Goal: Register for event/course

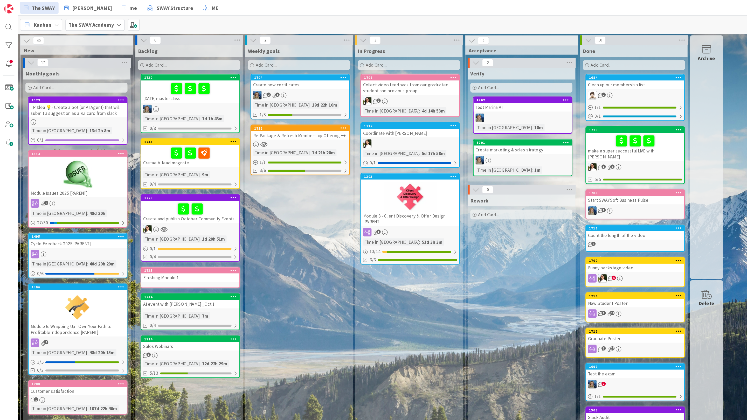
click at [162, 83] on div at bounding box center [151, 86] width 78 height 7
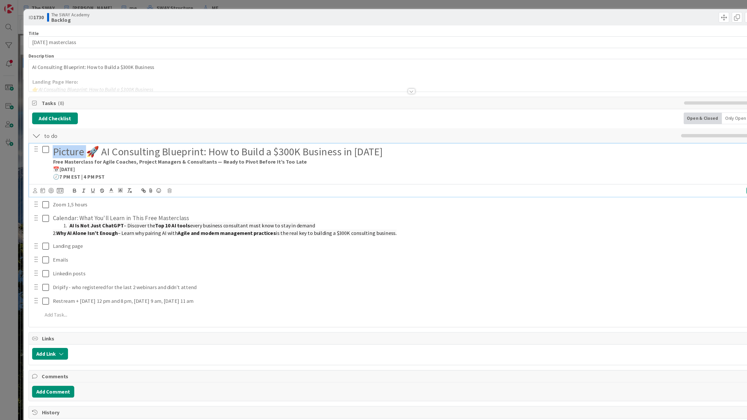
drag, startPoint x: 43, startPoint y: 121, endPoint x: 67, endPoint y: 122, distance: 24.9
click at [67, 122] on h1 "Picture 🚀 AI Consulting Blueprint: How to Build a $300K Business in [DATE]" at bounding box center [334, 120] width 584 height 10
click at [82, 123] on h1 "Picture 🚀 AI Consulting Blueprint: How to Build a $300K Business in [DATE]" at bounding box center [334, 120] width 584 height 10
drag, startPoint x: 296, startPoint y: 121, endPoint x: 271, endPoint y: 121, distance: 24.9
click at [271, 121] on h1 "Picture 🚀 AI Consulting Blueprint: How to Build a $300K Business in [DATE]" at bounding box center [334, 120] width 584 height 10
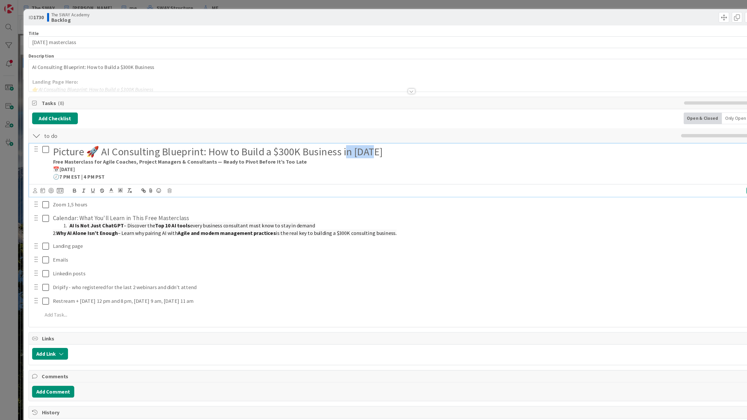
click at [285, 121] on h1 "Picture 🚀 AI Consulting Blueprint: How to Build a $300K Business in [DATE]" at bounding box center [334, 120] width 584 height 10
drag, startPoint x: 270, startPoint y: 121, endPoint x: 297, endPoint y: 122, distance: 27.0
click at [297, 122] on h1 "Picture 🚀 AI Consulting Blueprint: How to Build a $300K Business in [DATE]" at bounding box center [334, 120] width 584 height 10
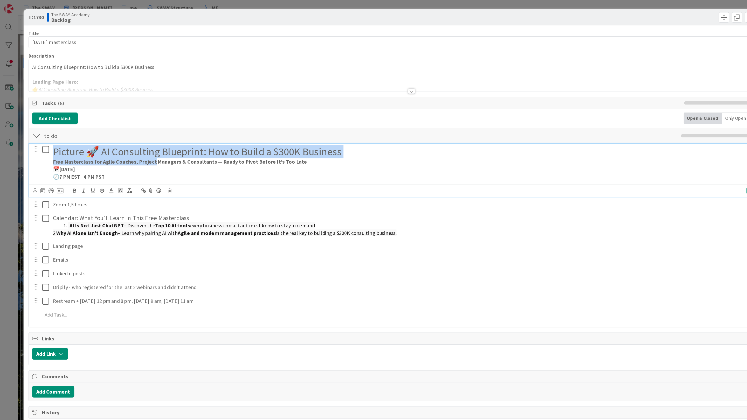
drag, startPoint x: 43, startPoint y: 120, endPoint x: 119, endPoint y: 127, distance: 76.1
click at [119, 128] on div "Picture 🚀 AI Consulting Blueprint: How to Build a $300K Business Free Mastercla…" at bounding box center [334, 129] width 589 height 31
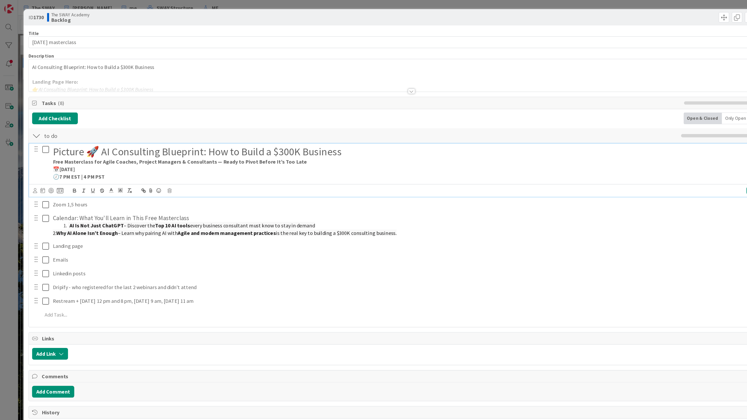
click at [127, 128] on strong "Free Masterclass for Agile Coaches, Project Managers & Consultants — Ready to P…" at bounding box center [143, 128] width 202 height 5
click at [72, 128] on strong "Free Masterclass for Agile Coaches, Project Managers & Consultants — Ready to P…" at bounding box center [143, 128] width 202 height 5
click at [90, 135] on p "📅 [DATE]" at bounding box center [334, 134] width 584 height 6
click at [86, 135] on p "📅 [DATE]" at bounding box center [334, 134] width 584 height 6
click at [85, 142] on p "🕖 7 PM EST | 4 PM PST" at bounding box center [334, 140] width 584 height 6
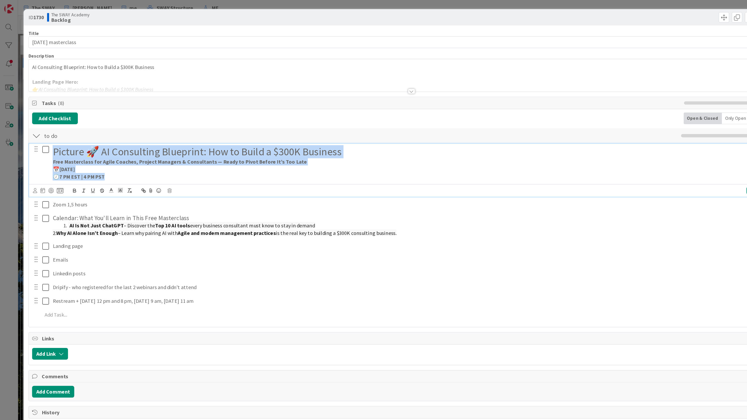
drag, startPoint x: 43, startPoint y: 121, endPoint x: 89, endPoint y: 139, distance: 48.9
click at [89, 139] on div "Picture 🚀 AI Consulting Blueprint: How to Build a $300K Business Free Mastercla…" at bounding box center [334, 129] width 589 height 31
click at [89, 139] on p "🕖 7 PM EST | 4 PM PST" at bounding box center [334, 140] width 584 height 6
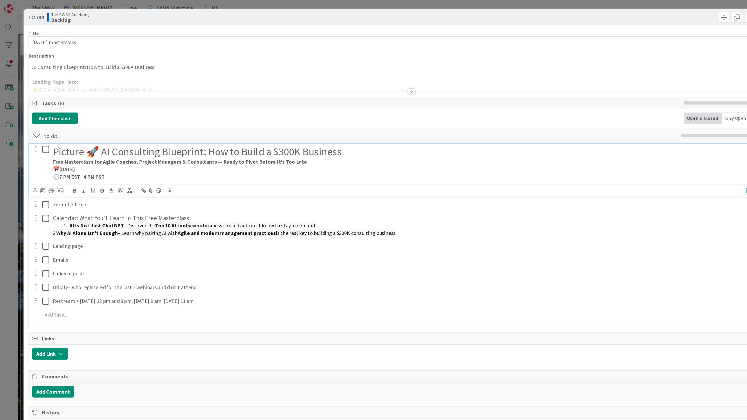
click at [59, 140] on strong "7 PM EST | 4 PM PST" at bounding box center [65, 140] width 36 height 5
click at [67, 138] on p "🕖 7 PM EST | 4 PM PST" at bounding box center [334, 140] width 584 height 6
click at [81, 140] on strong "7 PM EST | 4 PM PST" at bounding box center [65, 140] width 36 height 5
click at [62, 139] on strong "7 PM EST | 4 PM PST" at bounding box center [65, 140] width 36 height 5
click at [78, 141] on strong "7 PM ET | 4 PM PST" at bounding box center [64, 140] width 34 height 5
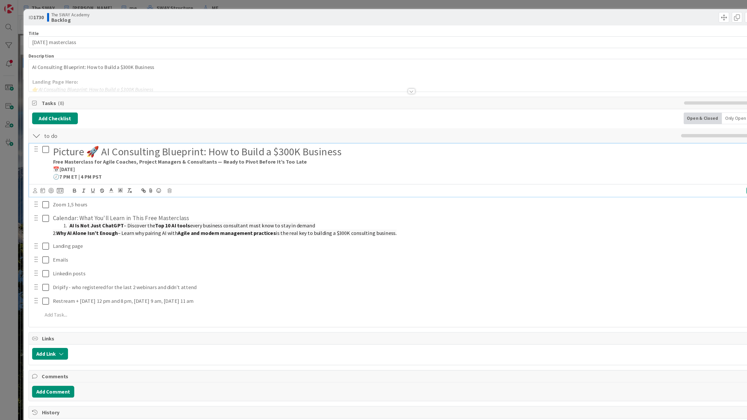
click at [78, 141] on strong "7 PM ET | 4 PM PST" at bounding box center [64, 140] width 34 height 5
click at [126, 133] on p "📅 [DATE]" at bounding box center [334, 134] width 584 height 6
drag, startPoint x: 49, startPoint y: 141, endPoint x: 90, endPoint y: 141, distance: 41.3
click at [90, 141] on p "🕖 7 PM ET | 4 PM PT" at bounding box center [334, 140] width 584 height 6
click at [94, 141] on p "🕖 7 PM ET | 4 PM PT" at bounding box center [334, 140] width 584 height 6
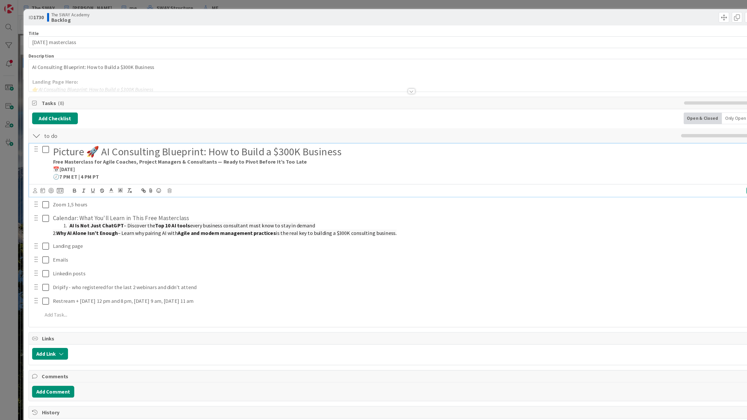
click at [90, 141] on p "🕖 7 PM ET | 4 PM PT" at bounding box center [334, 140] width 584 height 6
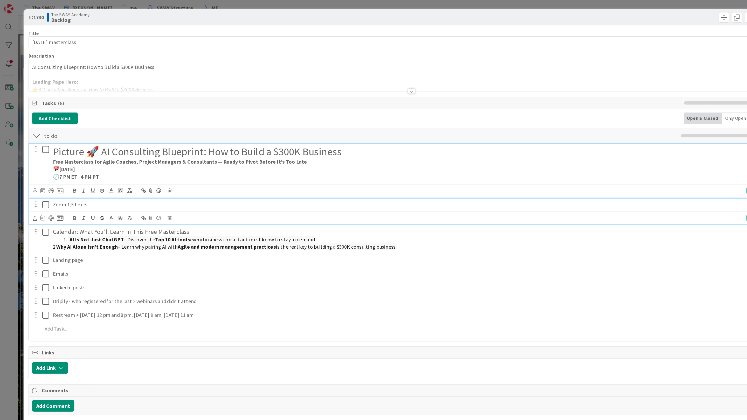
click at [75, 163] on p "Zoom 1,5 hours" at bounding box center [334, 162] width 584 height 6
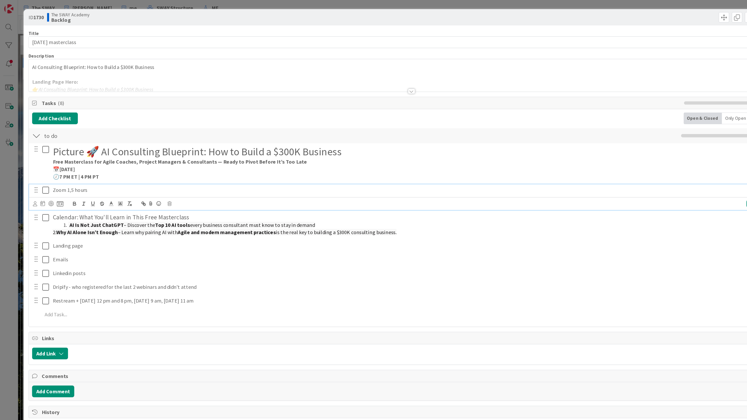
click at [93, 150] on p "Zoom 1,5 hours" at bounding box center [334, 151] width 584 height 6
click at [79, 152] on p "Zoom 1,5 hours" at bounding box center [334, 151] width 584 height 6
click at [99, 154] on p "Zoom 1 hour" at bounding box center [334, 151] width 584 height 6
click at [98, 151] on p "Zoom 1 hour" at bounding box center [334, 151] width 584 height 6
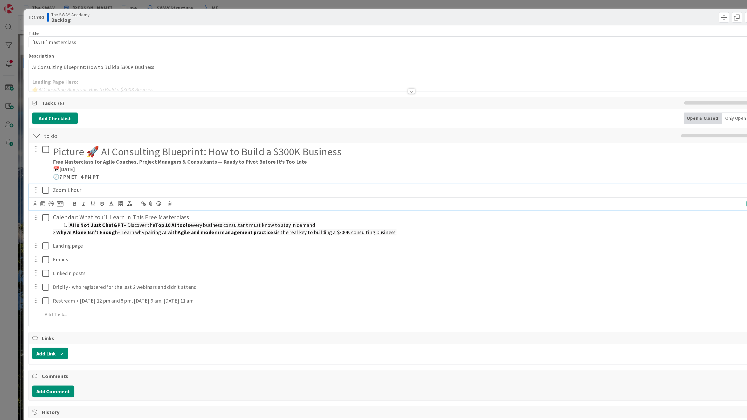
click at [131, 67] on div at bounding box center [326, 65] width 607 height 13
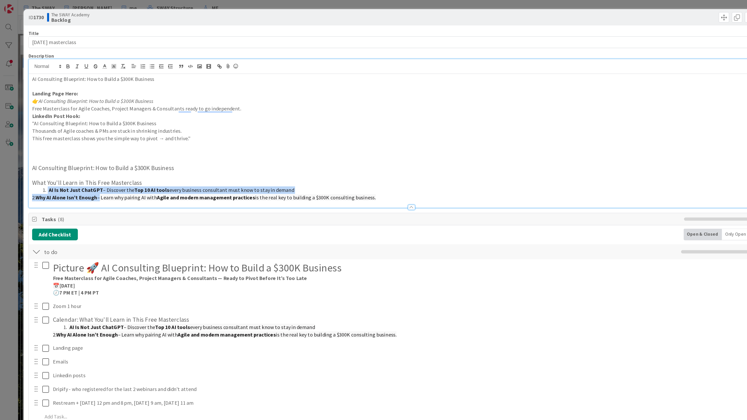
drag, startPoint x: 38, startPoint y: 151, endPoint x: 79, endPoint y: 156, distance: 42.1
click at [79, 156] on div "AI Consulting Blueprint: How to Build a $300K Business Landing Page Hero: 👉 AI …" at bounding box center [326, 112] width 607 height 106
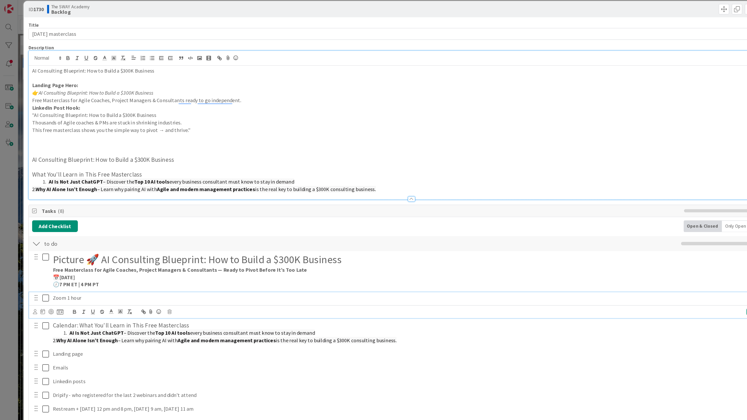
click at [93, 238] on p "Zoom 1 hour" at bounding box center [334, 237] width 584 height 6
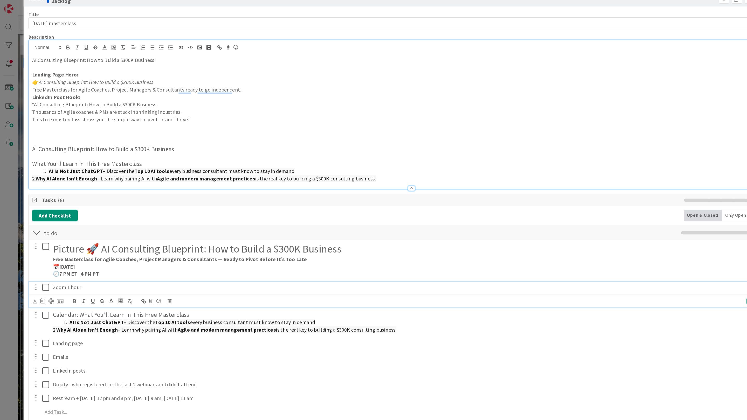
click at [76, 226] on p "Zoom 1 hour" at bounding box center [334, 228] width 584 height 6
click at [77, 226] on p "Zoom 1 hour" at bounding box center [334, 228] width 584 height 6
click at [74, 226] on p "Zoom 1 hour" at bounding box center [334, 228] width 584 height 6
drag, startPoint x: 42, startPoint y: 226, endPoint x: 78, endPoint y: 227, distance: 35.6
click at [78, 227] on p "Zoom 1 hour" at bounding box center [334, 228] width 584 height 6
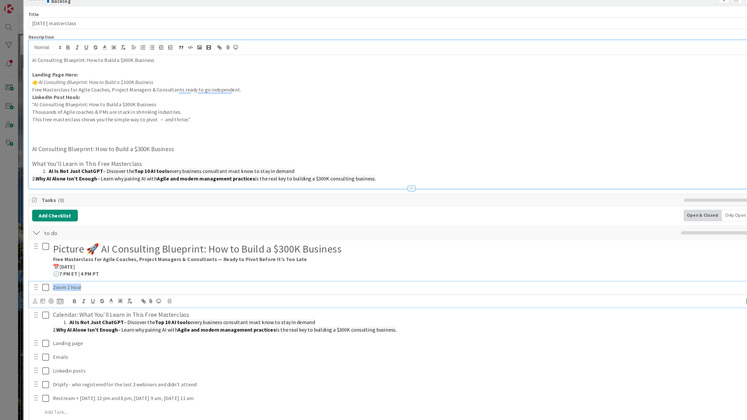
click at [78, 226] on p "Zoom 1 hour" at bounding box center [334, 228] width 584 height 6
click at [74, 227] on p "Zoom 1 hour" at bounding box center [334, 228] width 584 height 6
click at [76, 225] on p "Zoom 1 hour" at bounding box center [334, 228] width 584 height 6
click at [70, 226] on p "Zoom 1 hour" at bounding box center [334, 228] width 584 height 6
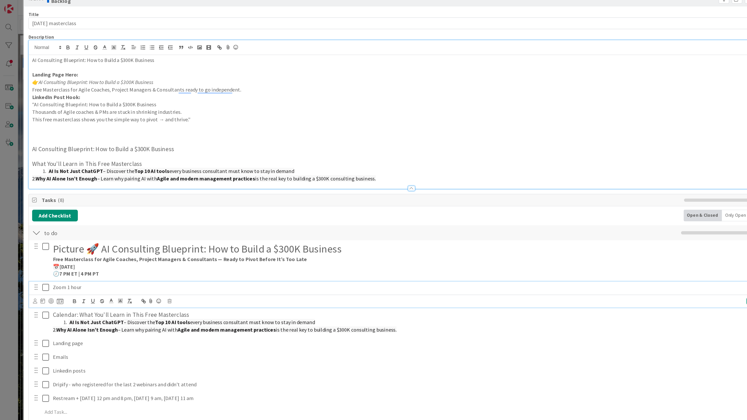
click at [68, 226] on p "Zoom 1 hour" at bounding box center [334, 228] width 584 height 6
click at [55, 226] on p "Zoom 1 hour" at bounding box center [334, 228] width 584 height 6
click at [66, 227] on p "Zoom 1 hour" at bounding box center [334, 228] width 584 height 6
click at [67, 227] on p "Zoom 1 hour" at bounding box center [334, 228] width 584 height 6
click at [69, 225] on p "Zoom 1 hour" at bounding box center [334, 228] width 584 height 6
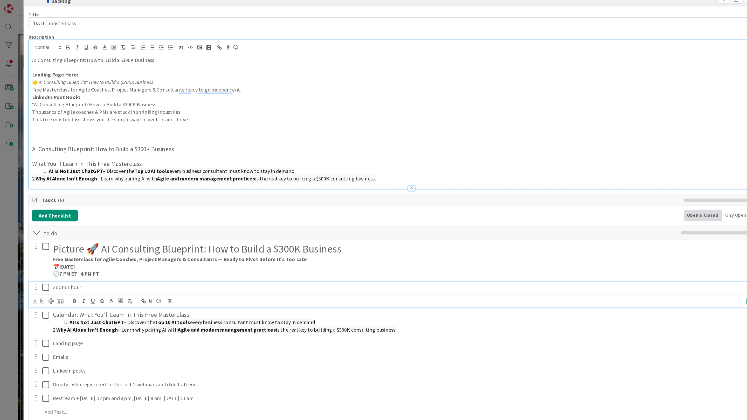
click at [73, 225] on p "Zoom 1 hour" at bounding box center [334, 228] width 584 height 6
click at [71, 225] on p "Zoom 1 hour" at bounding box center [334, 228] width 584 height 6
drag, startPoint x: 41, startPoint y: 227, endPoint x: 67, endPoint y: 226, distance: 26.0
click at [67, 226] on div "Zoom 1 hour" at bounding box center [334, 227] width 589 height 9
click at [75, 225] on p "Zoom 1 hour" at bounding box center [334, 228] width 584 height 6
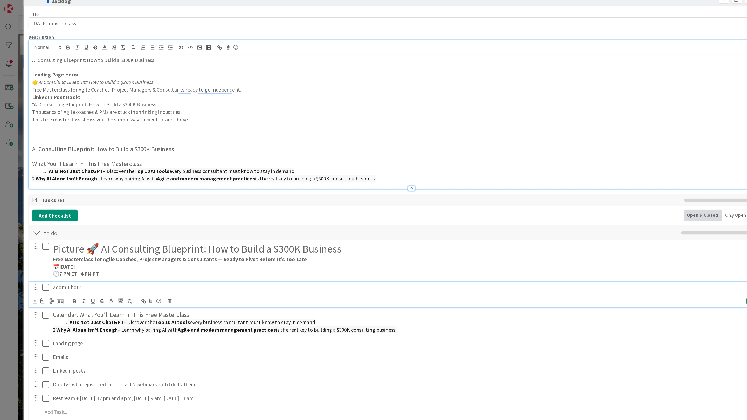
click at [77, 226] on p "Zoom 1 hour" at bounding box center [334, 228] width 584 height 6
click at [75, 226] on p "Zoom 1 hour" at bounding box center [334, 228] width 584 height 6
click at [76, 226] on p "Zoom 1 hour" at bounding box center [334, 228] width 584 height 6
click at [72, 226] on p "Zoom 1 hour" at bounding box center [334, 228] width 584 height 6
click at [70, 226] on p "Zoom 1 hour" at bounding box center [334, 228] width 584 height 6
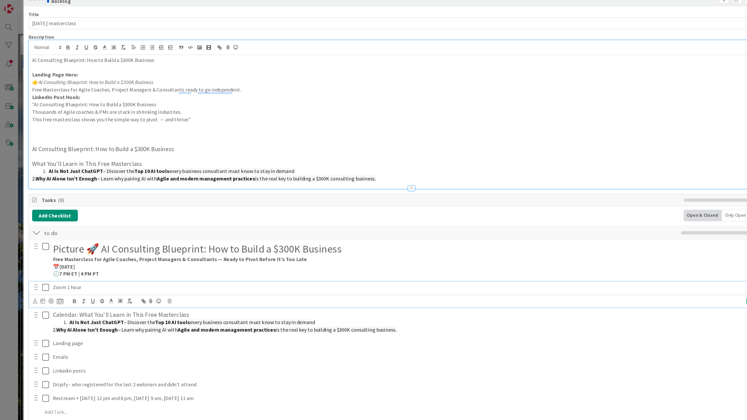
click at [78, 225] on p "Zoom 1 hour" at bounding box center [334, 228] width 584 height 6
click at [79, 225] on p "Zoom 1 hour" at bounding box center [334, 228] width 584 height 6
drag, startPoint x: 133, startPoint y: 226, endPoint x: 107, endPoint y: 226, distance: 26.5
click at [107, 226] on p "Zoom 1 hour - book for 90 min ([PERSON_NAME] will make it 60 + questions)" at bounding box center [334, 228] width 584 height 6
click at [133, 226] on p "Zoom 1 hour - book for 90 min ([PERSON_NAME] will make it 60 + questions)" at bounding box center [334, 228] width 584 height 6
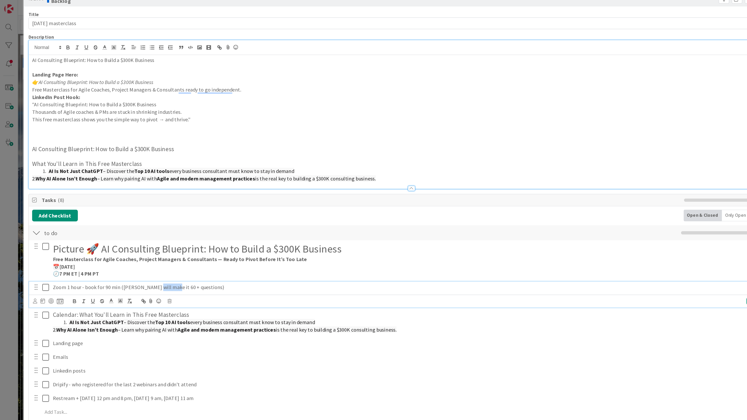
drag, startPoint x: 133, startPoint y: 225, endPoint x: 122, endPoint y: 225, distance: 11.4
click at [122, 225] on p "Zoom 1 hour - book for 90 min ([PERSON_NAME] will make it 60 + questions)" at bounding box center [334, 228] width 584 height 6
drag, startPoint x: 137, startPoint y: 226, endPoint x: 154, endPoint y: 226, distance: 17.6
click at [154, 226] on p "Zoom 1 hour - book for 90 min ([PERSON_NAME] will make it 60 + questions)" at bounding box center [334, 228] width 584 height 6
click at [165, 226] on p "Zoom 1 hour - book for 90 min ([PERSON_NAME] will make it 60 + questions)" at bounding box center [334, 228] width 584 height 6
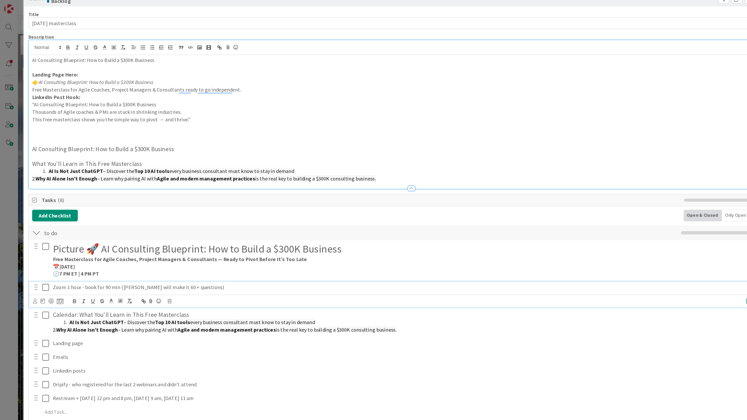
click at [165, 226] on p "Zoom 1 hour - book for 90 min ([PERSON_NAME] will make it 60 + questions)" at bounding box center [334, 228] width 584 height 6
click at [162, 226] on p "Zoom 1 hour - book for 90 min ([PERSON_NAME] will make it 60 + questions)" at bounding box center [334, 228] width 584 height 6
click at [161, 223] on div "Zoom 1 hour - book for 90 min ([PERSON_NAME] will make it 60 + questions)" at bounding box center [334, 227] width 589 height 9
click at [160, 225] on p "Zoom 1 hour - book for 90 min ([PERSON_NAME] will make it 60 + questions)" at bounding box center [334, 228] width 584 height 6
drag, startPoint x: 132, startPoint y: 224, endPoint x: 124, endPoint y: 224, distance: 8.3
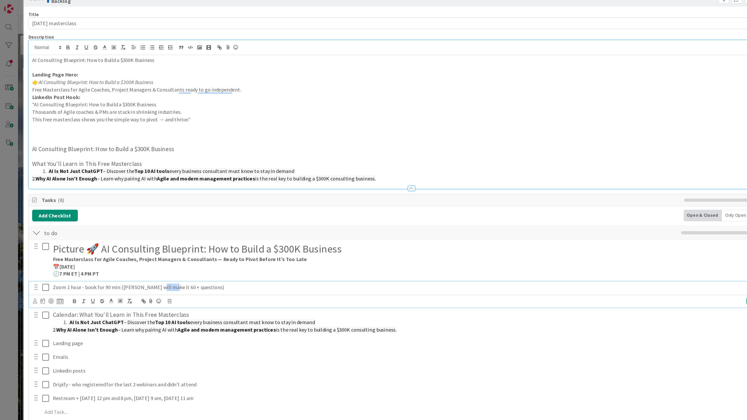
click at [124, 225] on p "Zoom 1 hour - book for 90 min ([PERSON_NAME] will make it 60 + questions)" at bounding box center [334, 228] width 584 height 6
drag, startPoint x: 137, startPoint y: 225, endPoint x: 161, endPoint y: 226, distance: 23.9
click at [161, 226] on p "Zoom 1 hour - book for 90 min ([PERSON_NAME] will make it 60 + questions)" at bounding box center [334, 228] width 584 height 6
click at [169, 226] on p "Zoom 1 hour - book for 90 min ([PERSON_NAME] will make it 60 + questions)" at bounding box center [334, 228] width 584 height 6
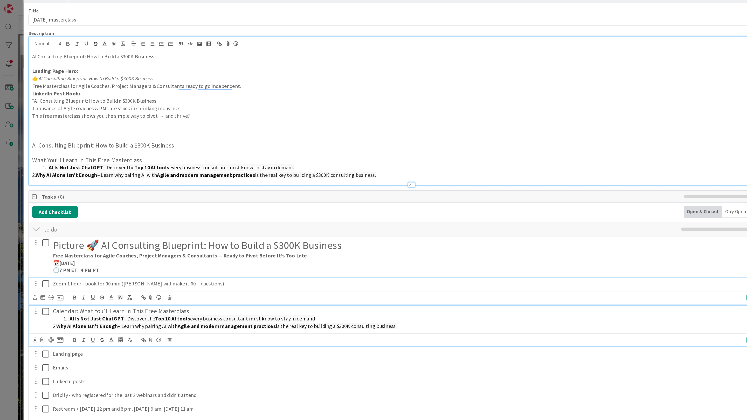
click at [100, 262] on p "2. Why AI Alone Isn’t Enough – Learn why pairing AI with Agile and modern manag…" at bounding box center [334, 259] width 584 height 6
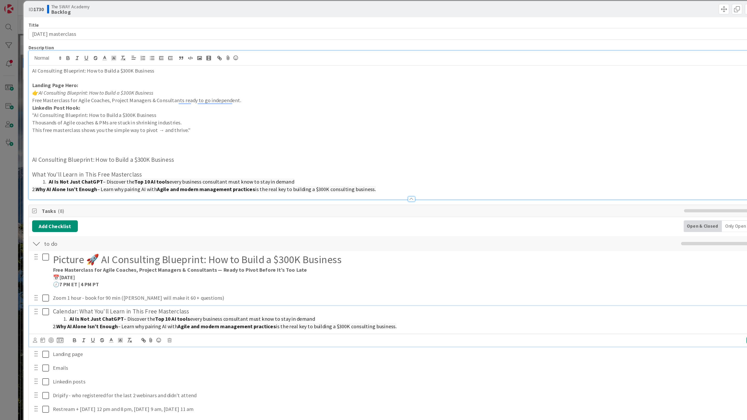
click at [147, 248] on h3 "Calendar: What You’ll Learn in This Free Masterclass" at bounding box center [334, 247] width 584 height 6
click at [314, 261] on p "2. Why AI Alone Isn’t Enough – Learn why pairing AI with Agile and modern manag…" at bounding box center [334, 259] width 584 height 6
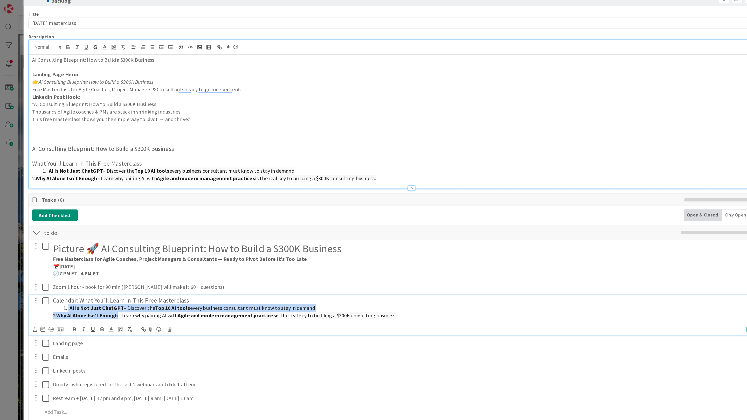
drag, startPoint x: 50, startPoint y: 241, endPoint x: 94, endPoint y: 246, distance: 45.1
click at [94, 246] on div "Calendar: What You’ll Learn in This Free Masterclass AI Is Not Just ChatGPT – D…" at bounding box center [334, 244] width 589 height 21
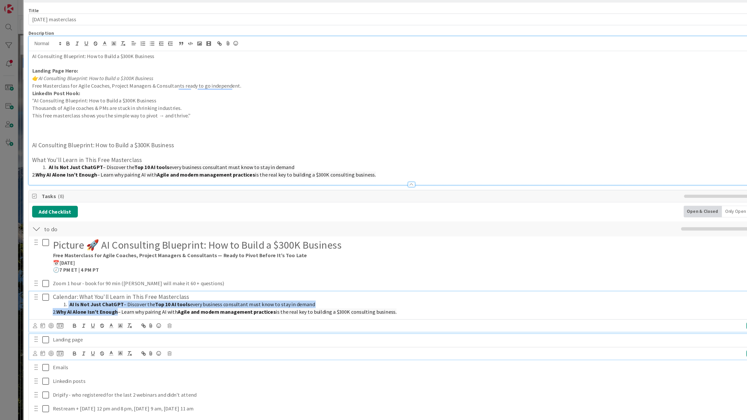
click at [91, 272] on p "Landing page" at bounding box center [334, 270] width 584 height 6
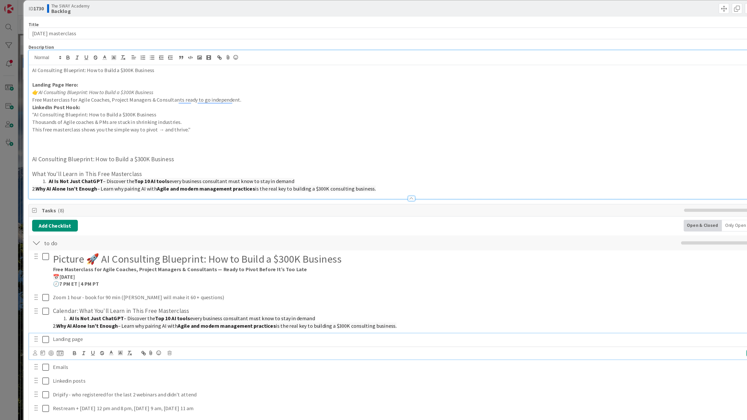
scroll to position [18, 0]
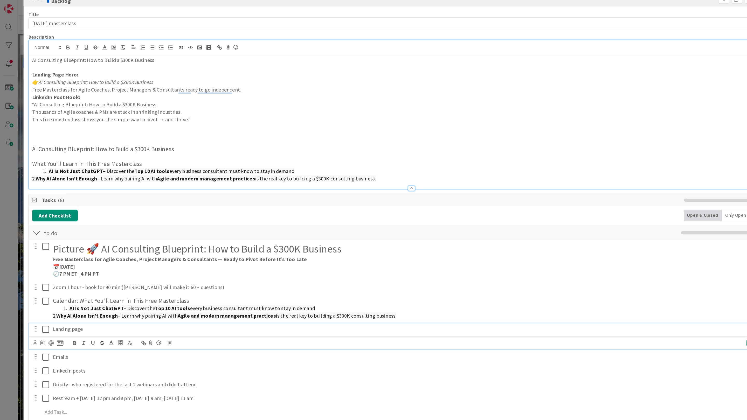
click at [90, 260] on p "Landing page" at bounding box center [334, 261] width 584 height 6
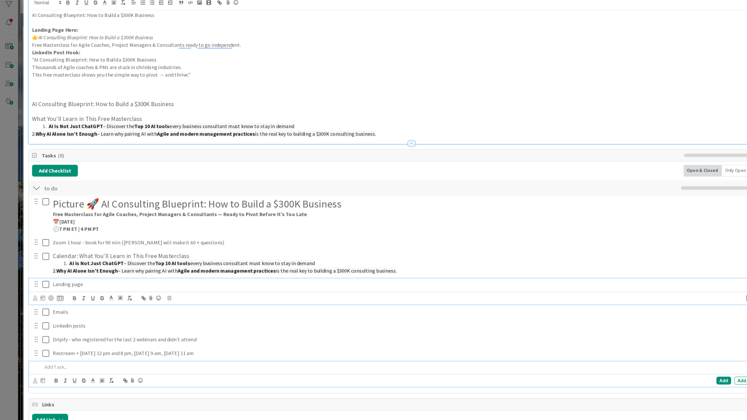
click at [57, 325] on p "To enrich screen reader interactions, please activate Accessibility in Grammarl…" at bounding box center [329, 324] width 593 height 6
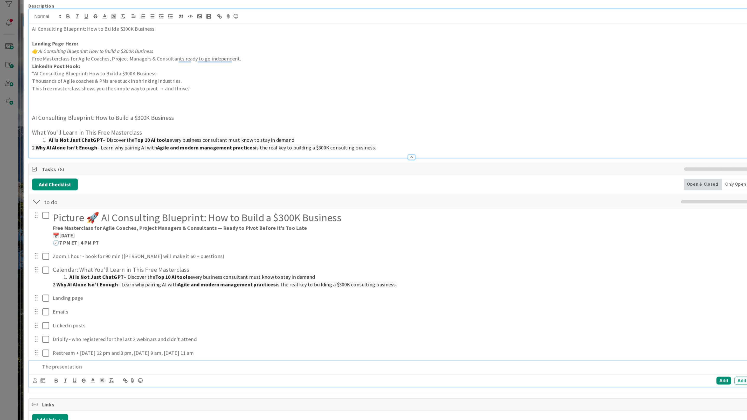
click at [79, 325] on p "The presentation" at bounding box center [329, 324] width 593 height 6
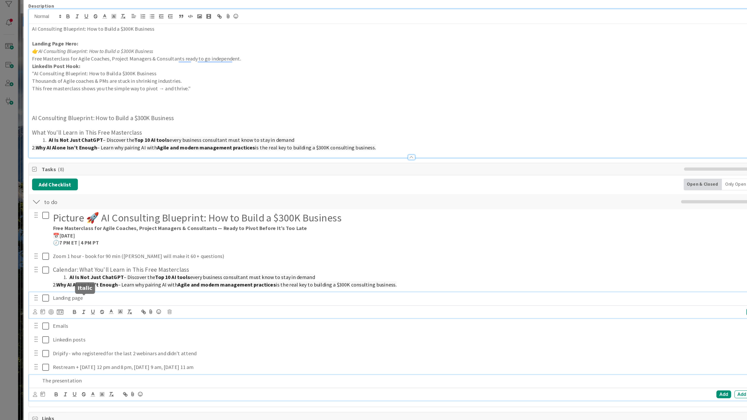
click at [68, 270] on div "Landing page Update Cancel" at bounding box center [326, 275] width 607 height 21
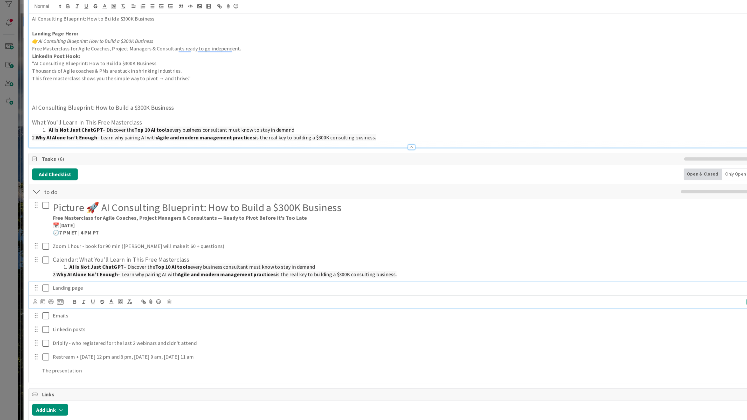
click at [83, 259] on p "Landing page" at bounding box center [334, 261] width 584 height 6
drag, startPoint x: 68, startPoint y: 260, endPoint x: 43, endPoint y: 260, distance: 25.2
click at [43, 260] on p "Landing page" at bounding box center [334, 261] width 584 height 6
click at [73, 260] on p "Landing page" at bounding box center [334, 261] width 584 height 6
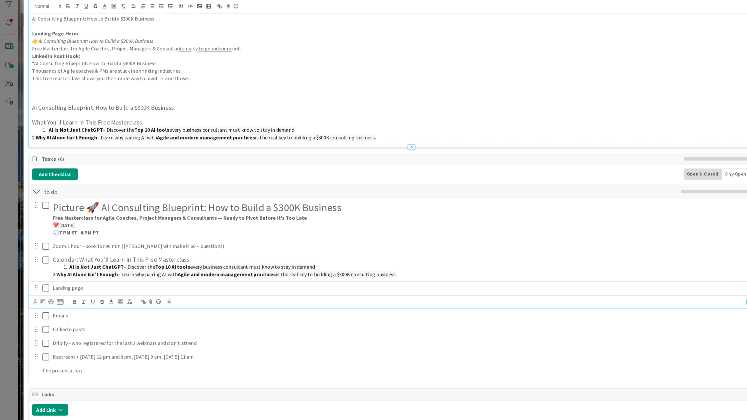
click at [70, 260] on p "Landing page" at bounding box center [334, 261] width 584 height 6
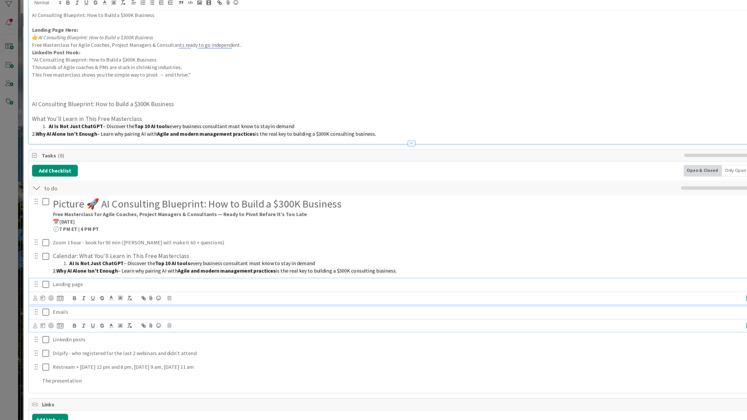
click at [73, 282] on p "Emails" at bounding box center [334, 280] width 584 height 6
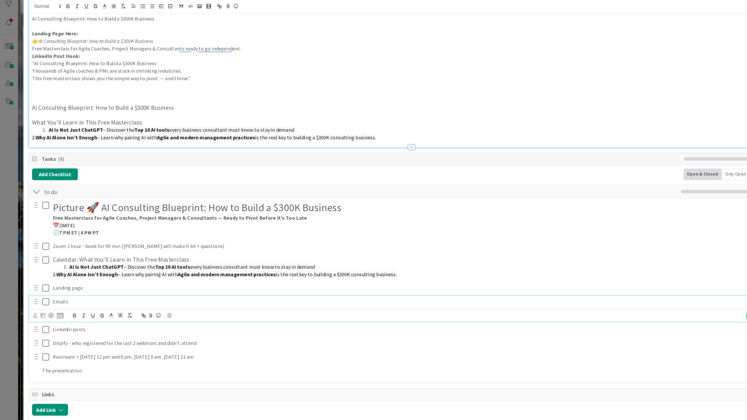
scroll to position [7, 0]
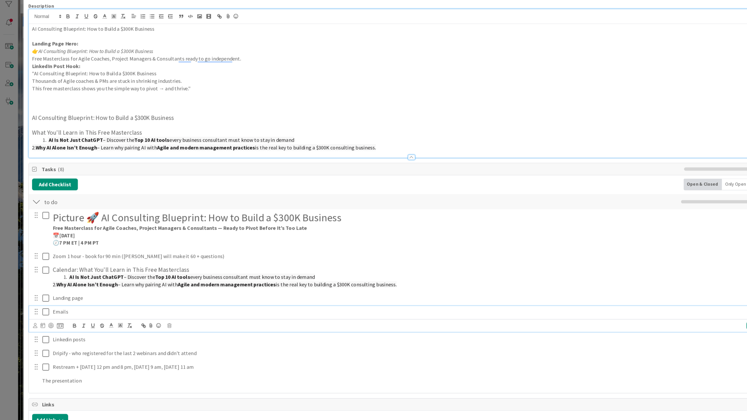
click at [62, 282] on p "Emails" at bounding box center [334, 280] width 584 height 6
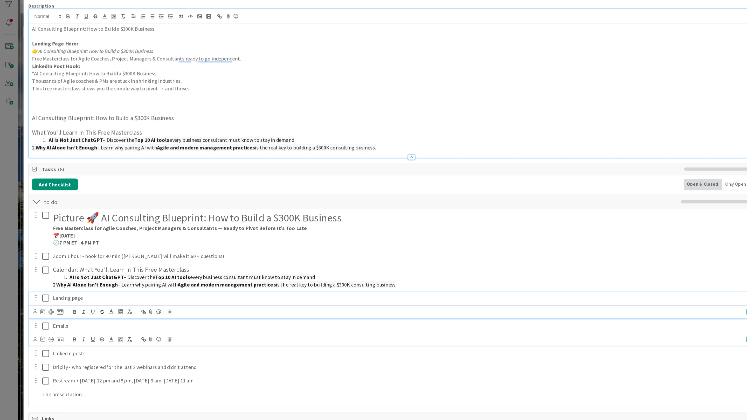
scroll to position [18, 0]
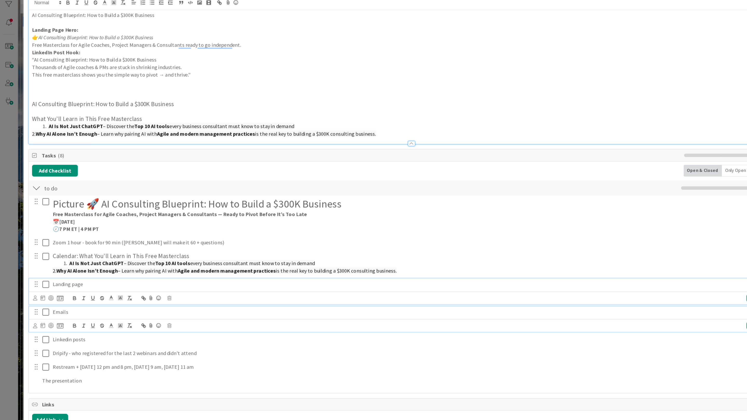
click at [70, 269] on div "Landing page Update Cancel" at bounding box center [326, 264] width 607 height 21
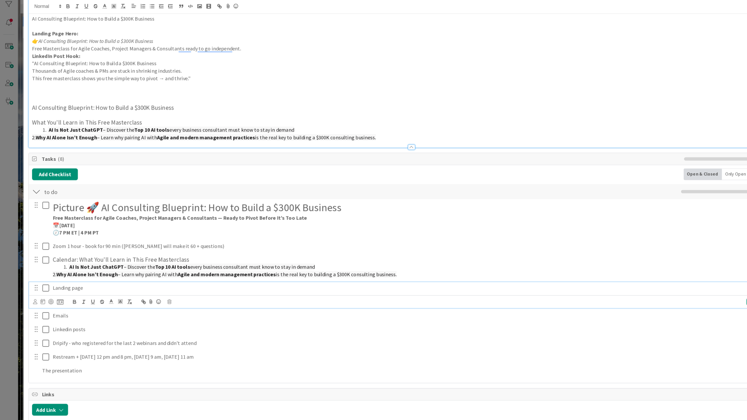
click at [69, 261] on p "Landing page" at bounding box center [334, 261] width 584 height 6
click at [125, 261] on p "Landing page , Thank [PERSON_NAME], replay page" at bounding box center [334, 261] width 584 height 6
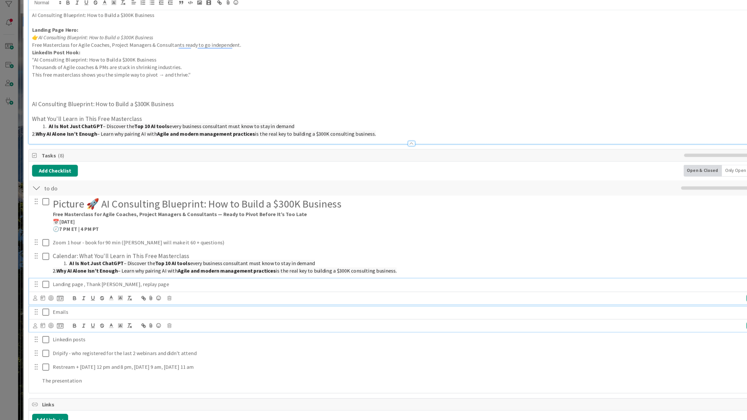
click at [67, 281] on p "Emails" at bounding box center [334, 280] width 584 height 6
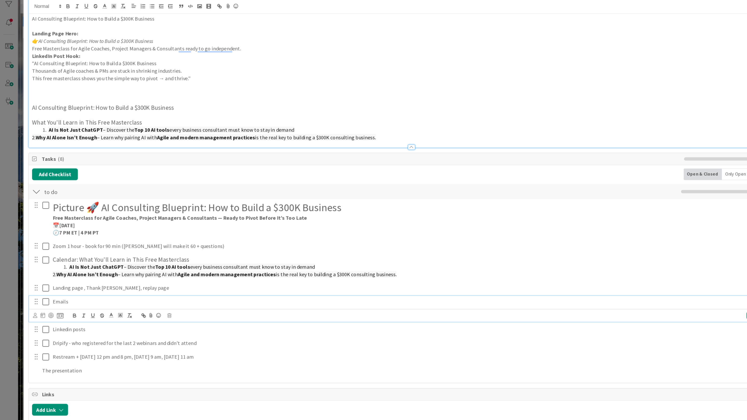
scroll to position [7, 0]
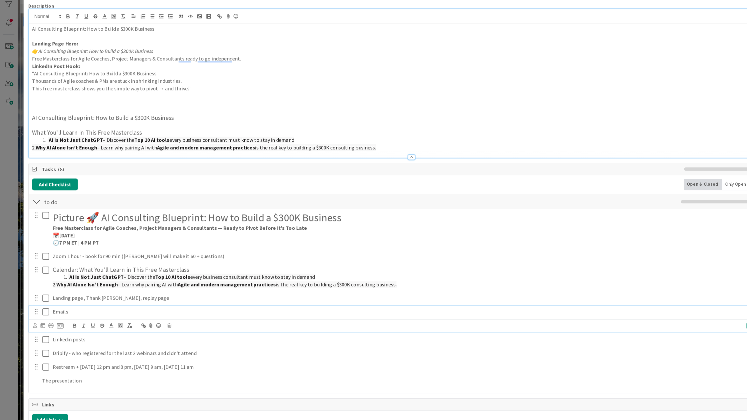
click at [65, 281] on p "Emails" at bounding box center [334, 280] width 584 height 6
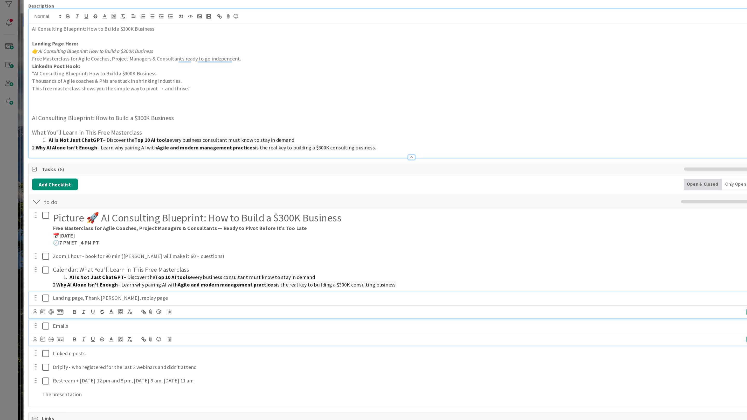
click at [58, 294] on p "Emails" at bounding box center [334, 291] width 584 height 6
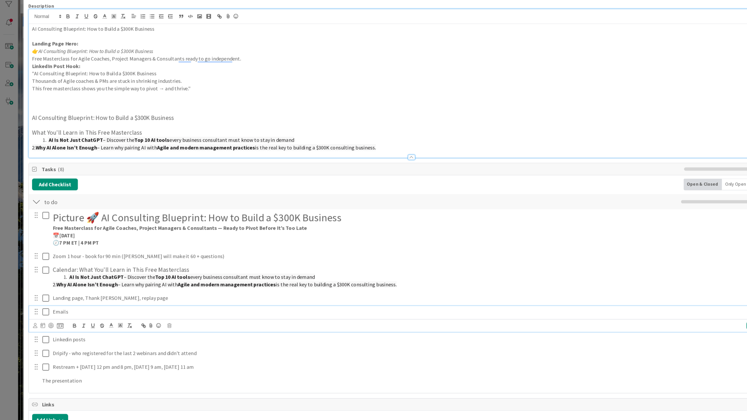
scroll to position [0, 0]
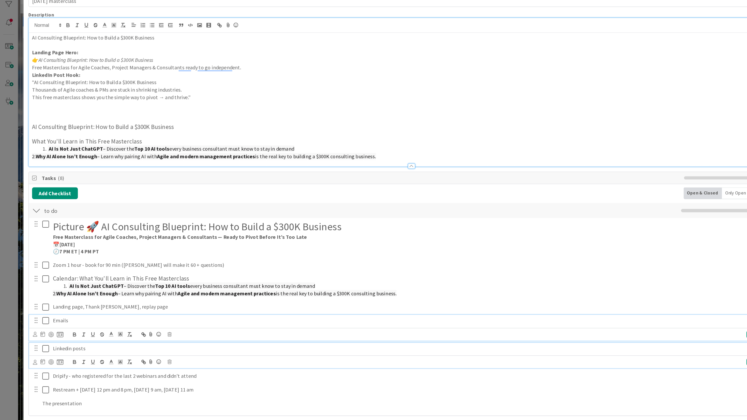
click at [74, 310] on p "Linkedin posts" at bounding box center [334, 309] width 584 height 6
click at [164, 321] on p "Dripify - who registered for the last 2 webinars and didn't attend" at bounding box center [334, 320] width 584 height 6
click at [164, 312] on p "Dripify - who registered for the last 2 webinars and didn't attend" at bounding box center [334, 309] width 584 height 6
click at [218, 313] on div "Dripify - who registered for the last 2 webinars and didn't attend - create one…" at bounding box center [334, 308] width 589 height 9
click at [211, 311] on p "Dripify - who registered for the last 2 webinars and didn't attend - create one…" at bounding box center [334, 309] width 584 height 6
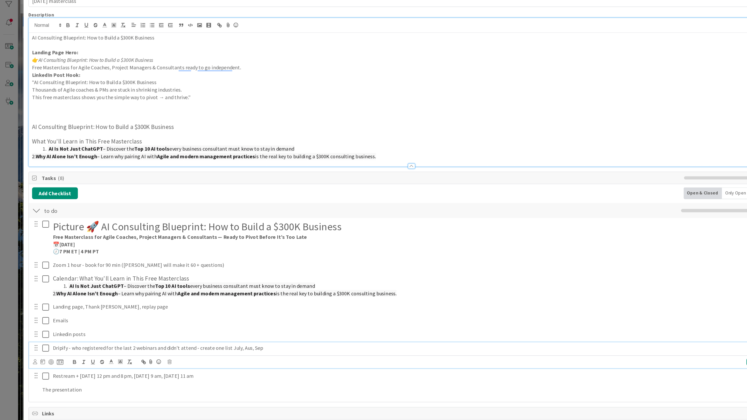
click at [211, 310] on p "Dripify - who registered for the last 2 webinars and didn't attend - create one…" at bounding box center [334, 309] width 584 height 6
click at [207, 310] on p "Dripify - who registered for the last 2 webinars and didn't attend - create one…" at bounding box center [334, 309] width 584 height 6
click at [161, 331] on p "Restream + [DATE] 12 pm and 8 pm, [DATE] 9 am, [DATE] 11 am" at bounding box center [334, 331] width 584 height 6
click at [72, 321] on p "Restream + [DATE] 12 pm and 8 pm, [DATE] 9 am, [DATE] 11 am" at bounding box center [334, 320] width 584 height 6
click at [162, 321] on p "Restream + [DATE] 12 pm and 8 pm, [DATE] 9 am, [DATE] 11 am" at bounding box center [334, 320] width 584 height 6
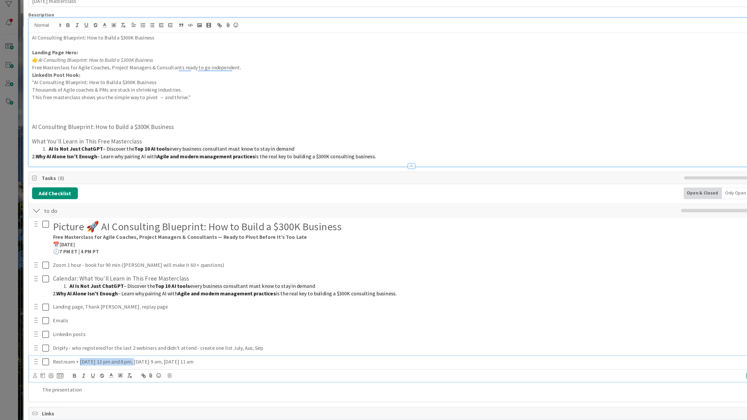
drag, startPoint x: 63, startPoint y: 321, endPoint x: 107, endPoint y: 320, distance: 44.1
click at [107, 320] on p "Restream + [DATE] 12 pm and 8 pm, [DATE] 9 am, [DATE] 11 am" at bounding box center [334, 320] width 584 height 6
click at [165, 322] on p "Restream + [DATE] 12 pm and 8 pm, [DATE] 9 am, [DATE] 11 am" at bounding box center [334, 320] width 584 height 6
drag, startPoint x: 165, startPoint y: 322, endPoint x: 62, endPoint y: 321, distance: 103.3
click at [62, 321] on p "Restream + [DATE] 12 pm and 8 pm, [DATE] 9 am, [DATE] 11 am" at bounding box center [334, 320] width 584 height 6
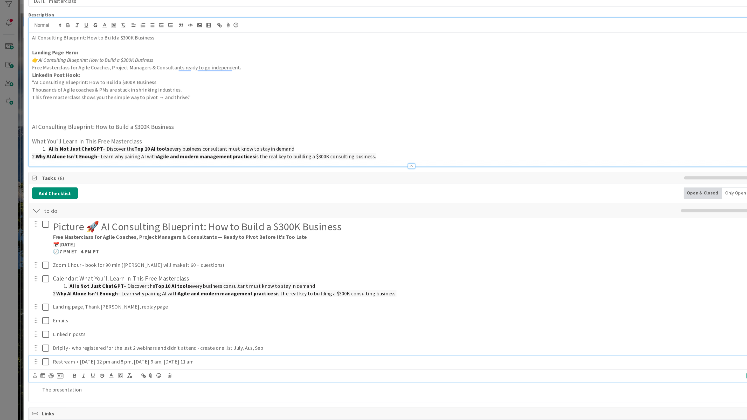
click at [190, 319] on p "Restream + [DATE] 12 pm and 8 pm, [DATE] 9 am, [DATE] 11 am" at bounding box center [334, 320] width 584 height 6
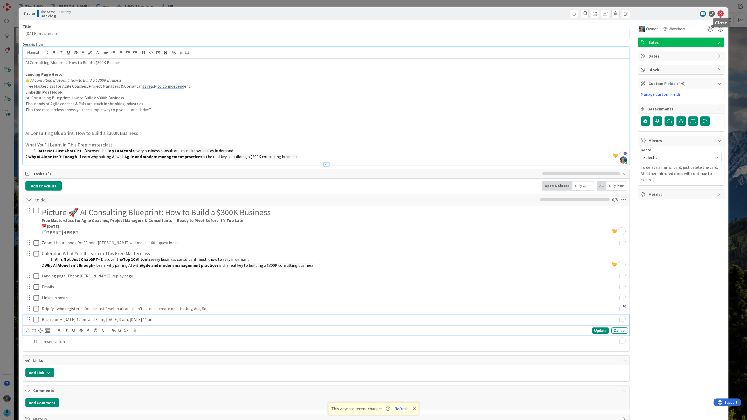
click at [722, 13] on icon at bounding box center [721, 14] width 6 height 6
